Goal: Transaction & Acquisition: Purchase product/service

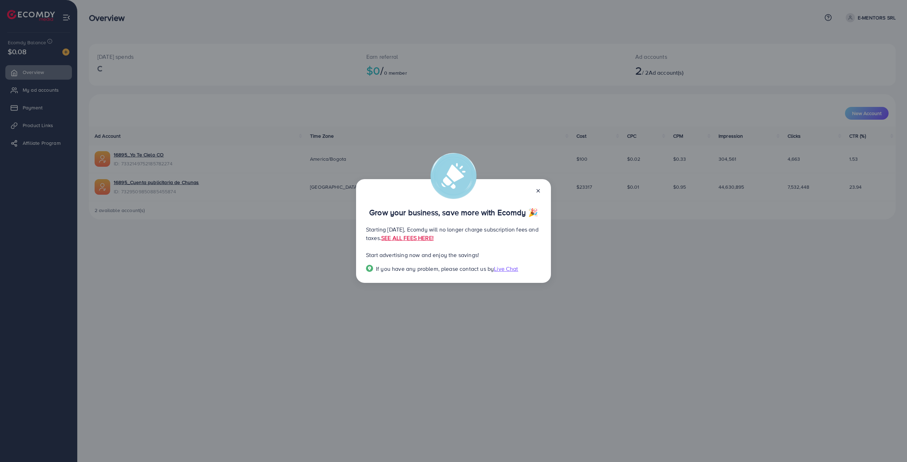
click at [535, 193] on div at bounding box center [534, 190] width 11 height 8
click at [539, 190] on icon at bounding box center [538, 191] width 6 height 6
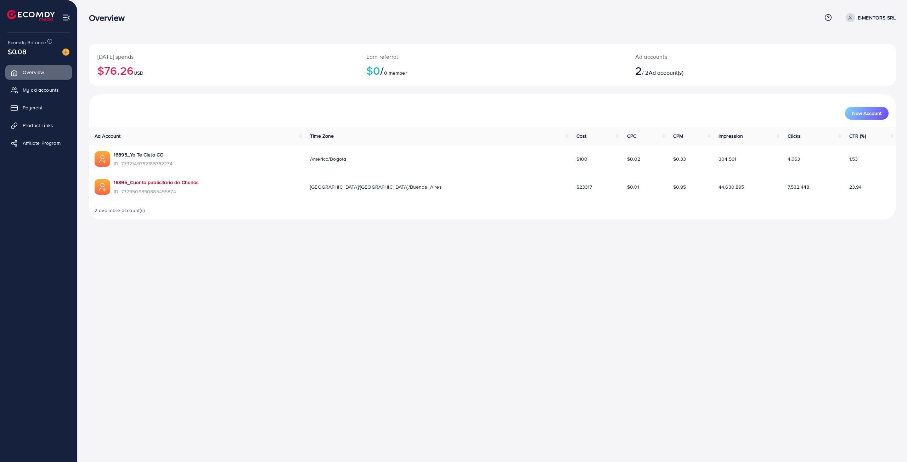
click at [164, 181] on link "16895_Cuenta publicitaria de Chunas" at bounding box center [156, 182] width 85 height 7
click at [32, 105] on span "Payment" at bounding box center [34, 107] width 20 height 7
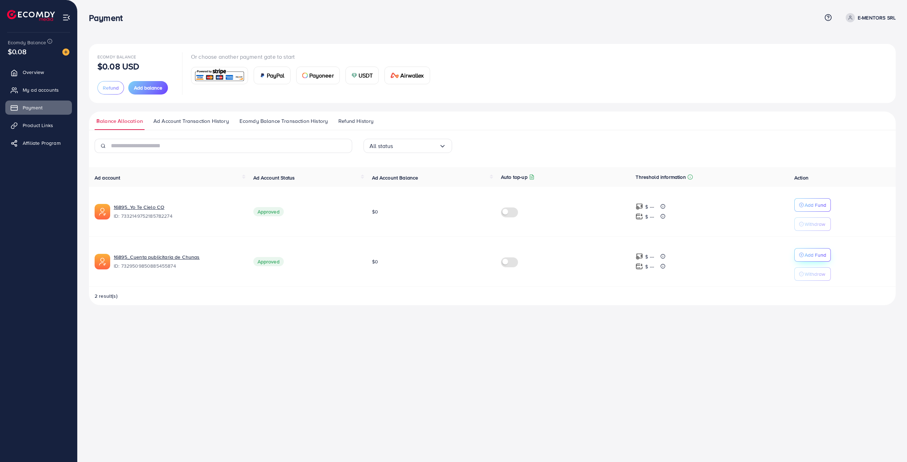
click at [813, 255] on p "Add Fund" at bounding box center [815, 255] width 22 height 8
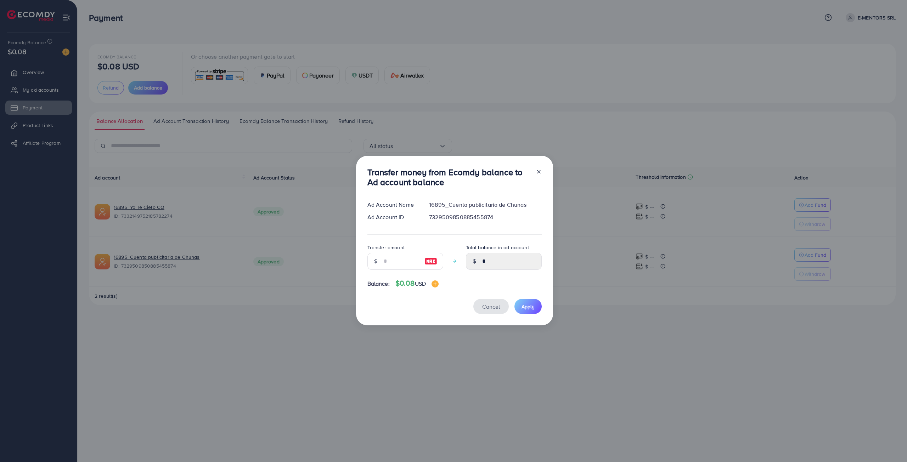
click at [486, 307] on span "Cancel" at bounding box center [491, 307] width 18 height 8
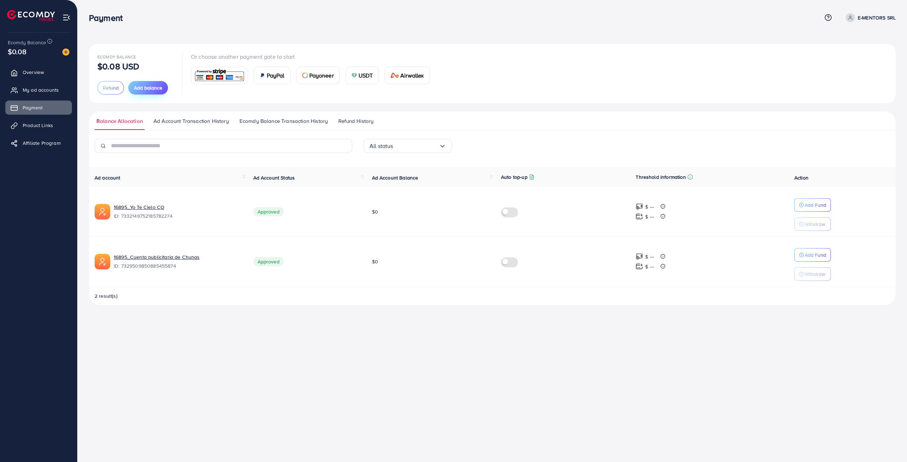
click at [148, 87] on span "Add balance" at bounding box center [148, 87] width 28 height 7
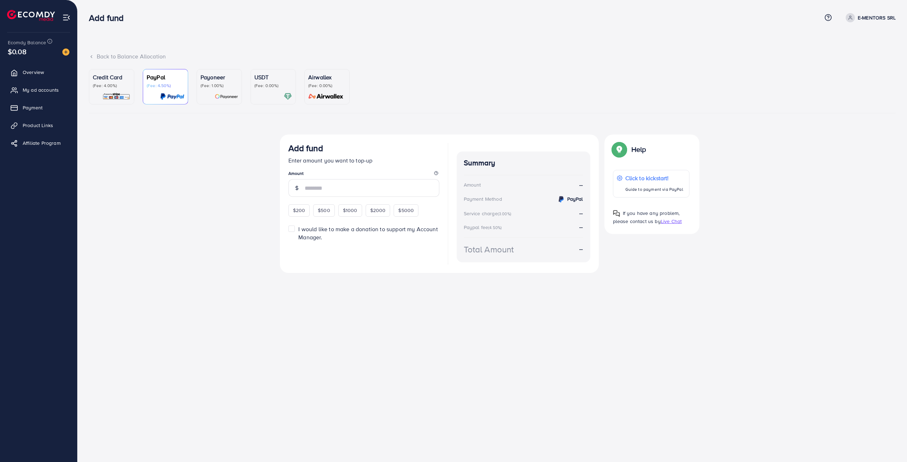
click at [228, 196] on div "Top-up fail! Your transaction cannot be completed with error: Summary Amount E-…" at bounding box center [492, 211] width 806 height 153
